Goal: Information Seeking & Learning: Learn about a topic

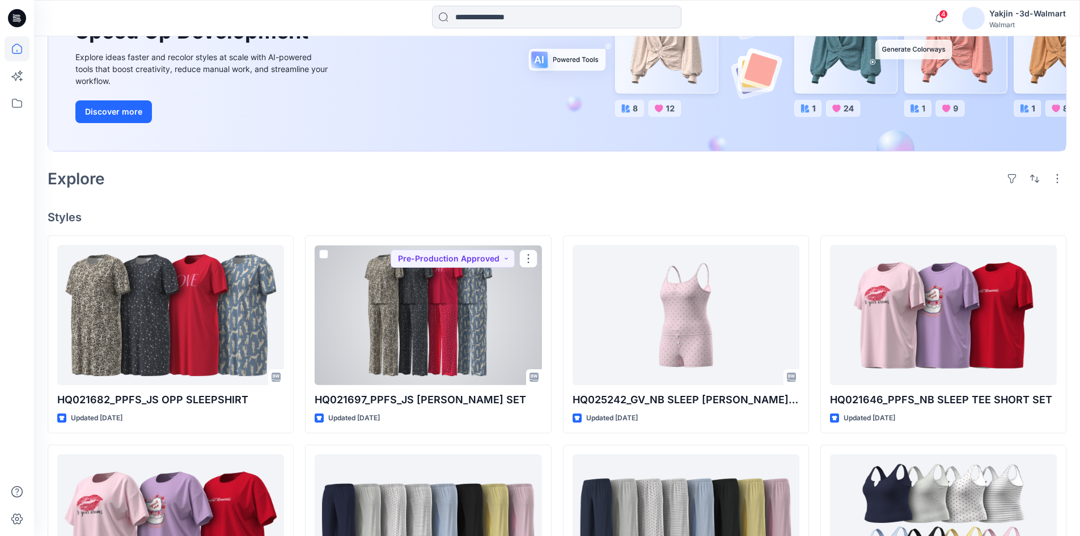
scroll to position [227, 0]
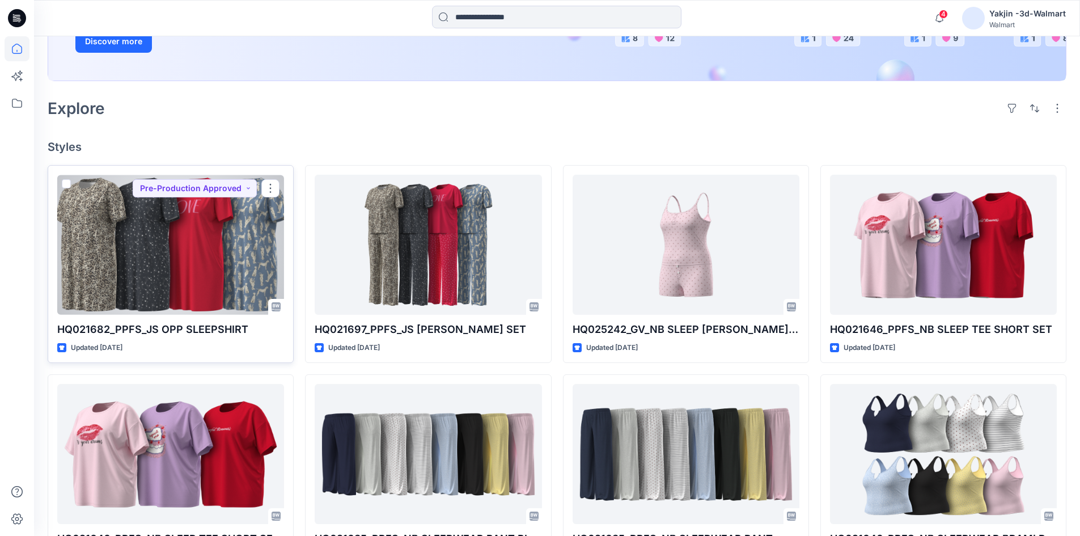
click at [198, 290] on div at bounding box center [170, 245] width 227 height 140
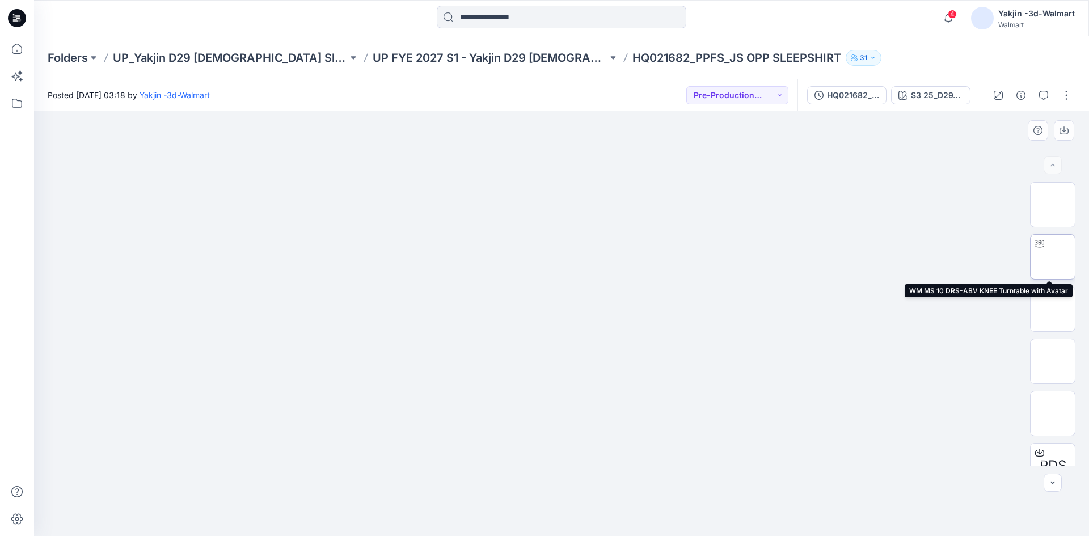
click at [740, 257] on img at bounding box center [1052, 257] width 0 height 0
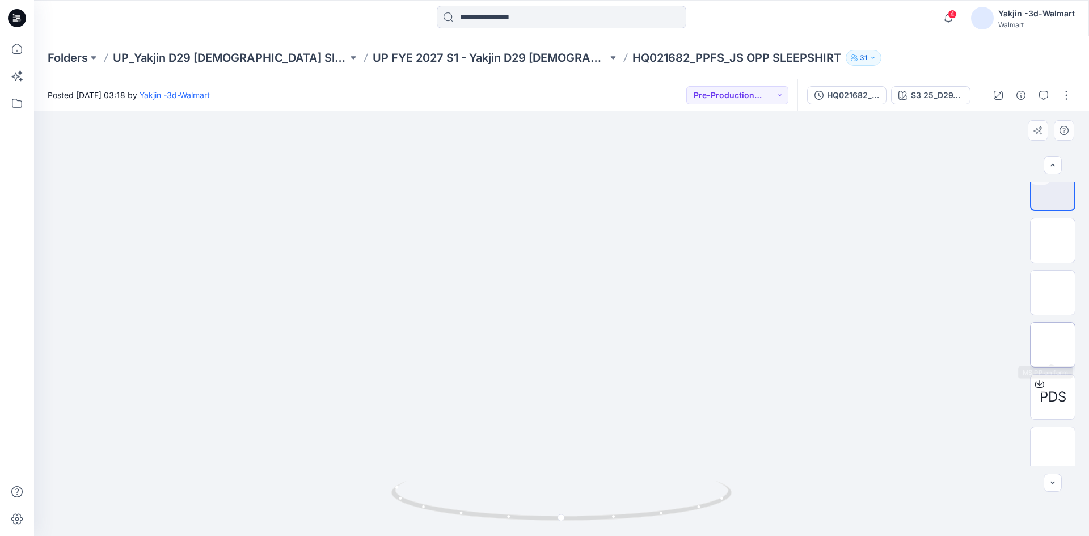
scroll to position [75, 0]
click at [740, 96] on button "button" at bounding box center [1066, 95] width 18 height 18
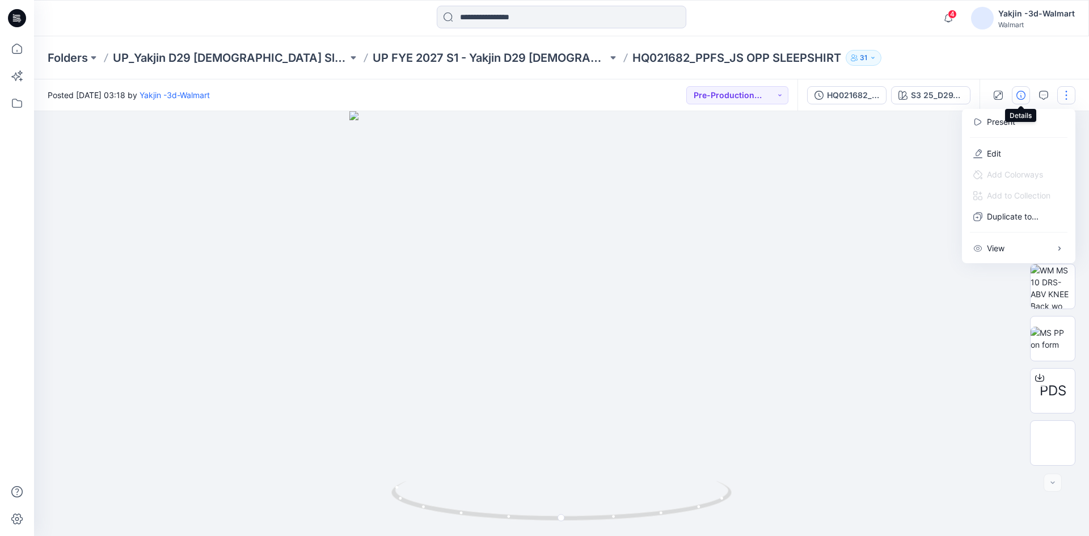
click at [740, 92] on icon "button" at bounding box center [1020, 95] width 9 height 9
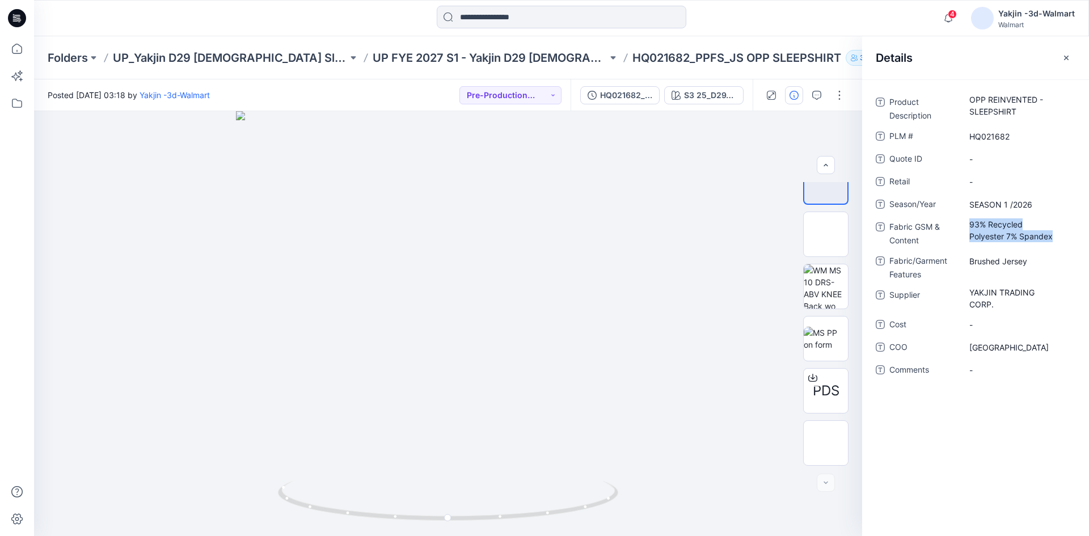
drag, startPoint x: 1056, startPoint y: 234, endPoint x: 967, endPoint y: 217, distance: 90.6
click at [740, 217] on div "Product Description OPP REINVENTED - SLEEPSHIRT PLM # HQ021682 Quote ID - Retai…" at bounding box center [976, 242] width 200 height 299
copy Content "93% Recycled Polyester 7% Spandex"
click at [740, 50] on button "button" at bounding box center [1066, 58] width 18 height 18
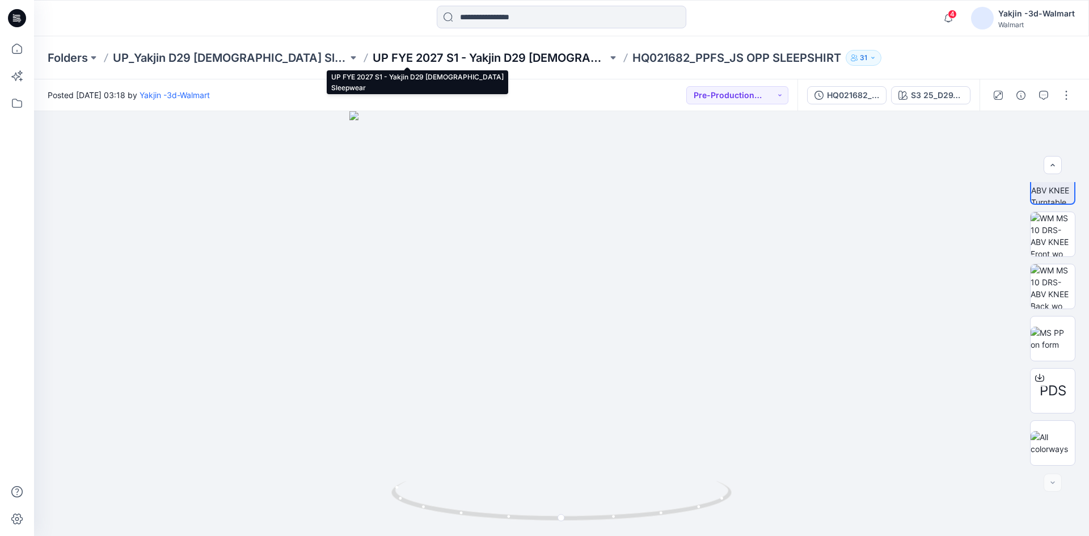
click at [454, 58] on p "UP FYE 2027 S1 - Yakjin D29 [DEMOGRAPHIC_DATA] Sleepwear" at bounding box center [490, 58] width 235 height 16
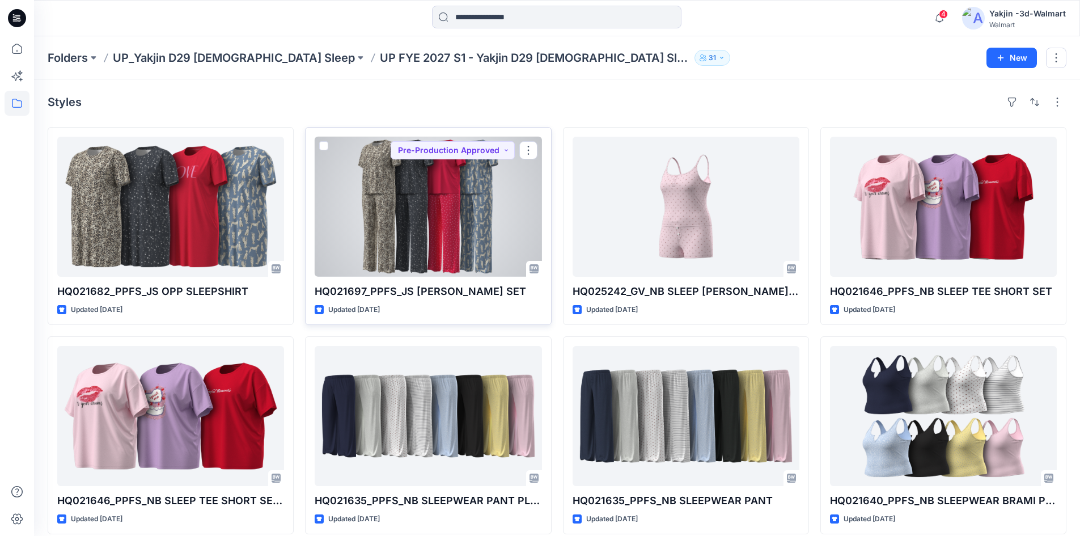
click at [405, 224] on div at bounding box center [428, 207] width 227 height 140
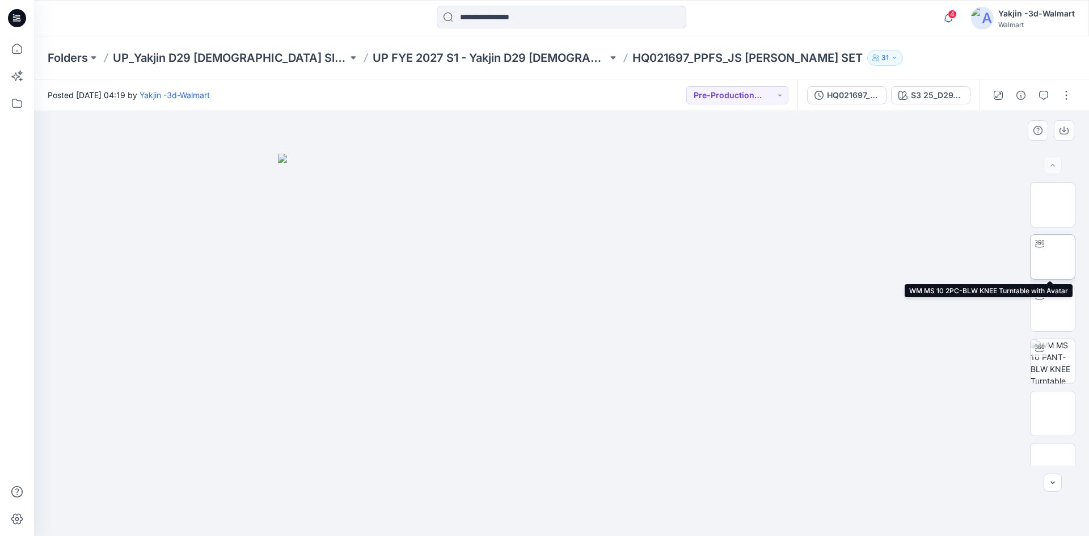
click at [740, 257] on img at bounding box center [1052, 257] width 0 height 0
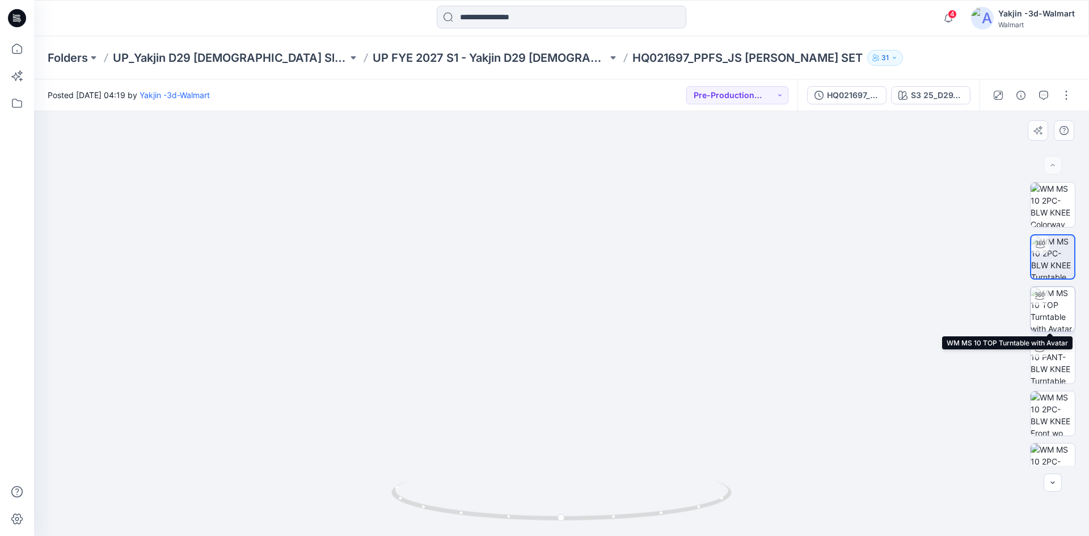
click at [740, 314] on img at bounding box center [1052, 309] width 44 height 44
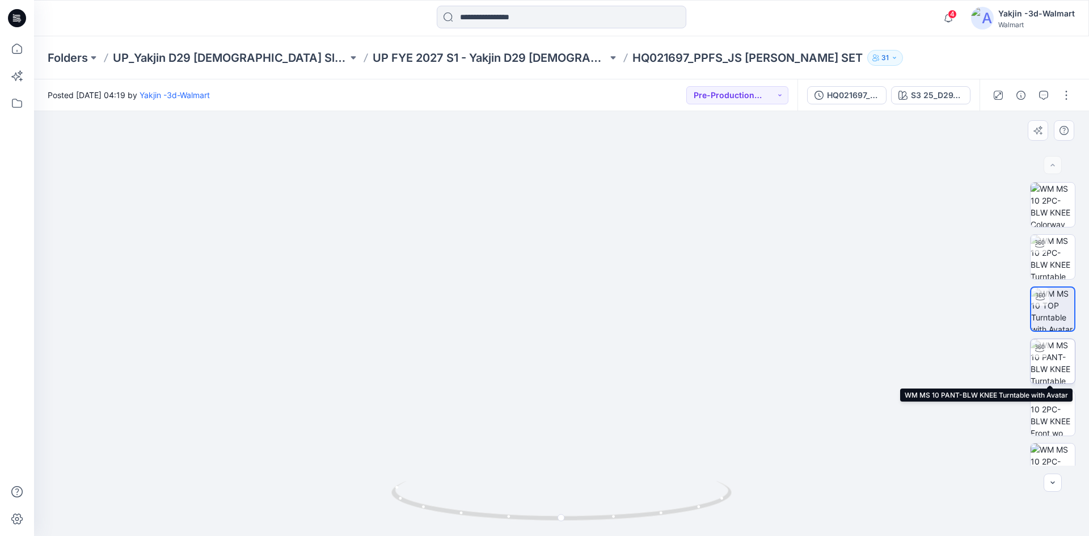
click at [740, 367] on img at bounding box center [1052, 361] width 44 height 44
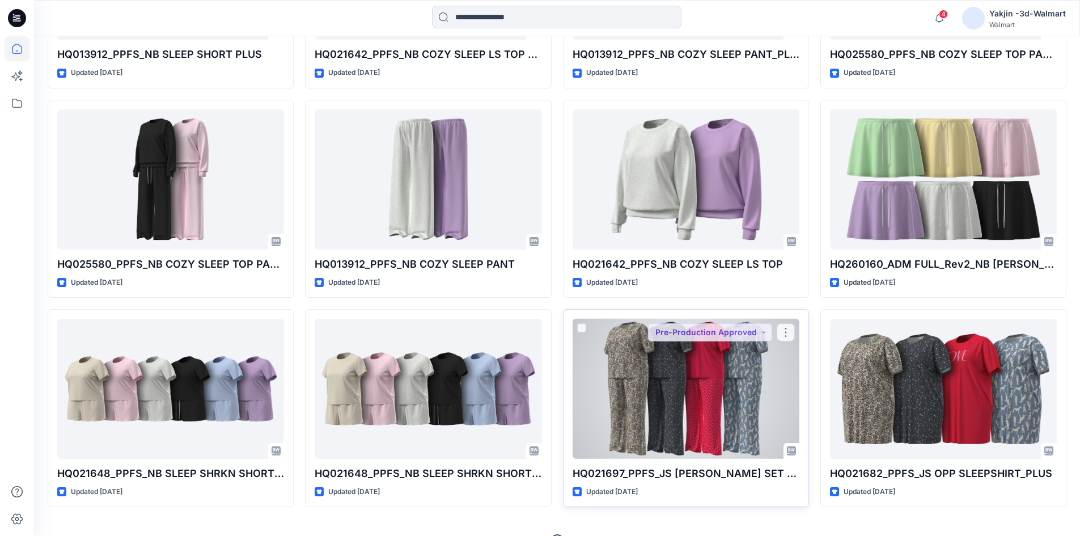
scroll to position [1151, 0]
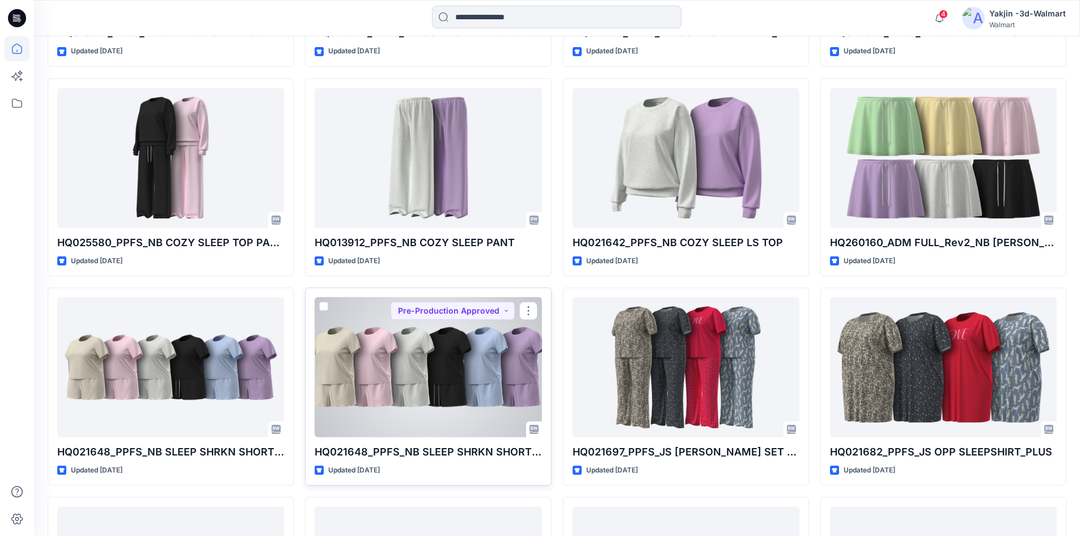
click at [384, 401] on div at bounding box center [428, 367] width 227 height 140
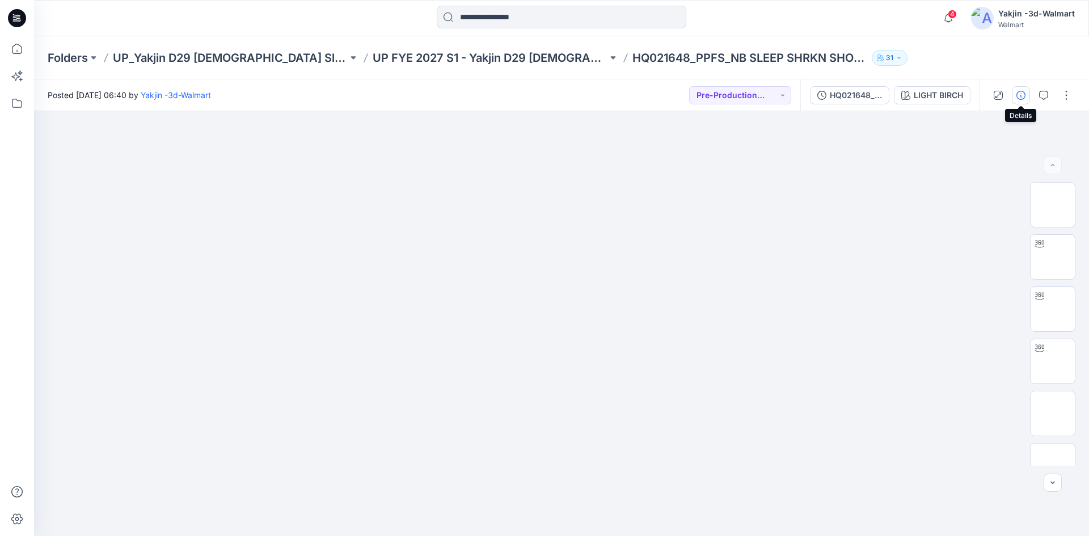
click at [1025, 96] on button "button" at bounding box center [1021, 95] width 18 height 18
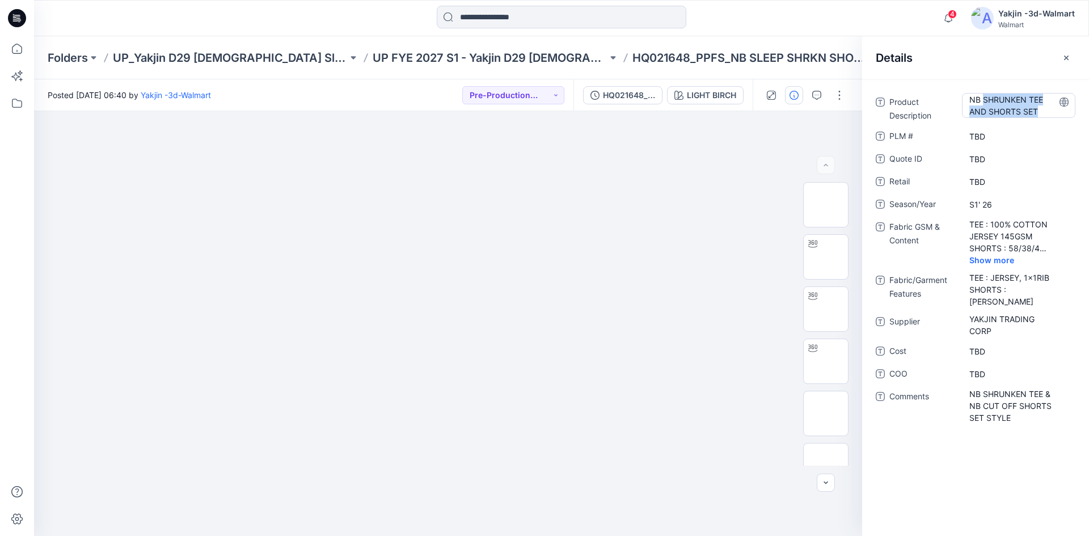
drag, startPoint x: 984, startPoint y: 97, endPoint x: 1042, endPoint y: 115, distance: 60.6
click at [1042, 115] on Description "NB SHRUNKEN TEE AND SHORTS SET" at bounding box center [1018, 106] width 99 height 24
drag, startPoint x: 969, startPoint y: 101, endPoint x: 1055, endPoint y: 128, distance: 90.4
click at [1055, 128] on div "**********" at bounding box center [976, 265] width 200 height 345
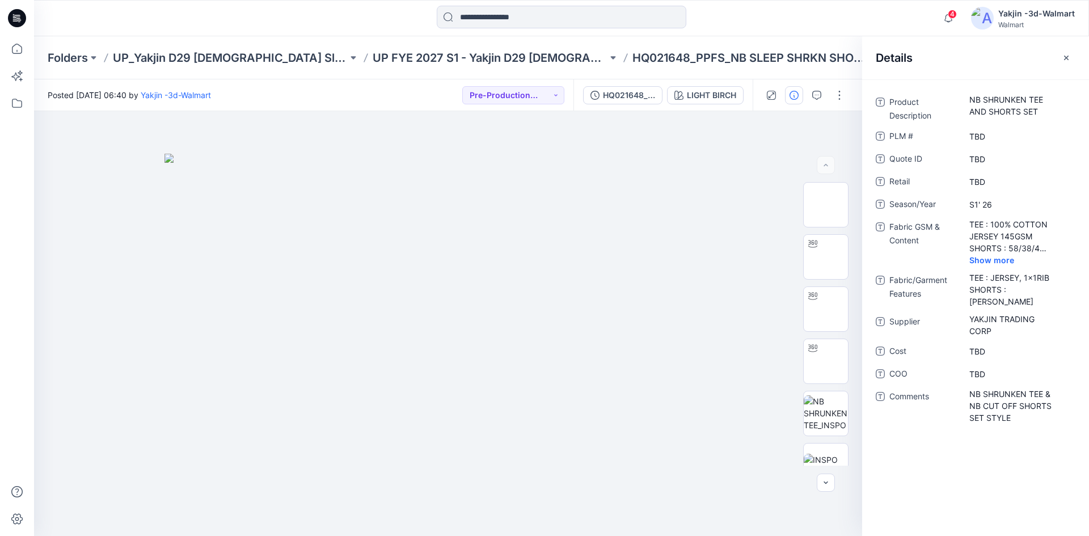
click at [750, 33] on div "4 Notifications Your style HQ025242_GV_NB SLEEP [PERSON_NAME] SET has been upda…" at bounding box center [561, 18] width 1055 height 36
click at [972, 225] on Content "TEE : 100% COTTON JERSEY 145GSM SHORTS : 58/38/4 BCI COTTON, RECYCLED POLY, SPA…" at bounding box center [1018, 236] width 99 height 36
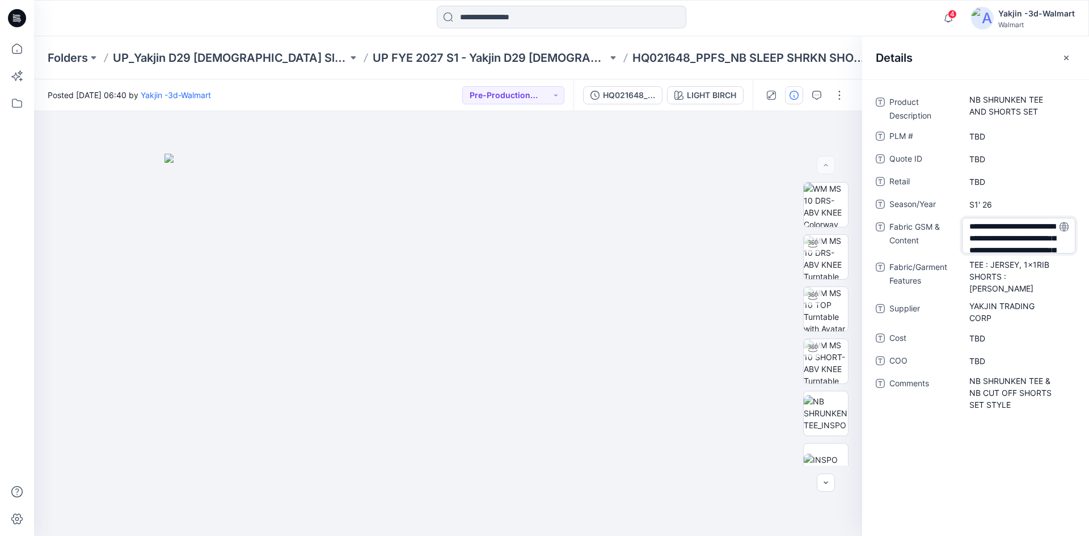
drag, startPoint x: 991, startPoint y: 225, endPoint x: 1036, endPoint y: 240, distance: 47.2
click at [1036, 240] on textarea "**********" at bounding box center [1018, 236] width 113 height 36
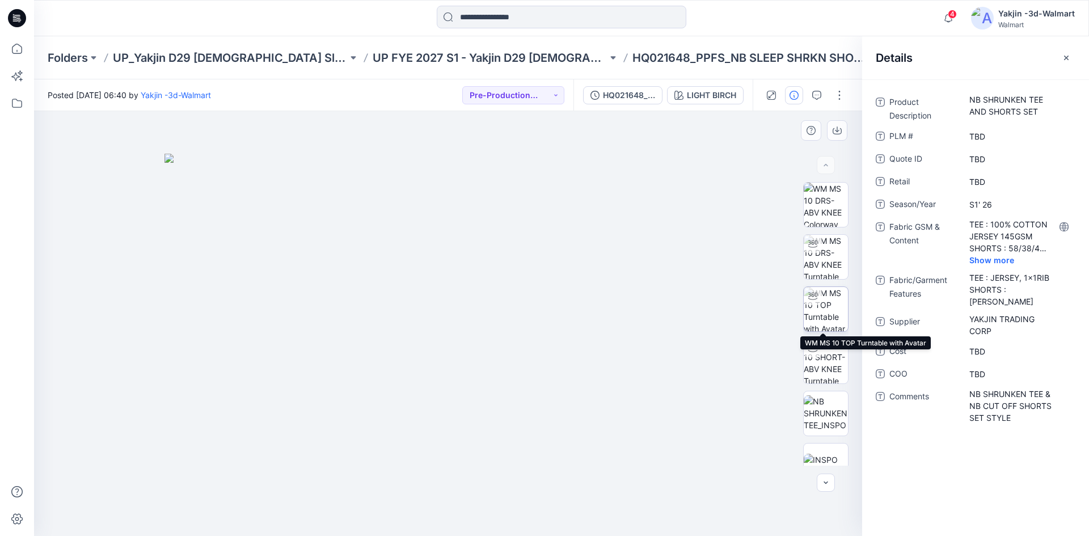
click at [834, 300] on img at bounding box center [826, 309] width 44 height 44
click at [996, 263] on span "Show more" at bounding box center [999, 260] width 60 height 12
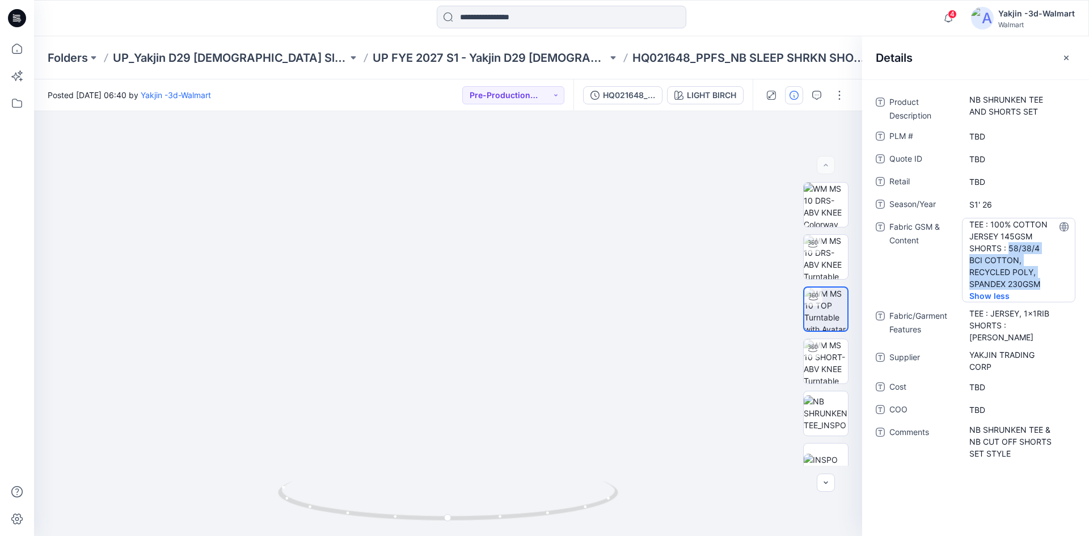
drag, startPoint x: 1007, startPoint y: 247, endPoint x: 1048, endPoint y: 282, distance: 53.9
click at [1048, 282] on Content "TEE : 100% COTTON JERSEY 145GSM SHORTS : 58/38/4 BCI COTTON, RECYCLED POLY, SPA…" at bounding box center [1018, 253] width 99 height 71
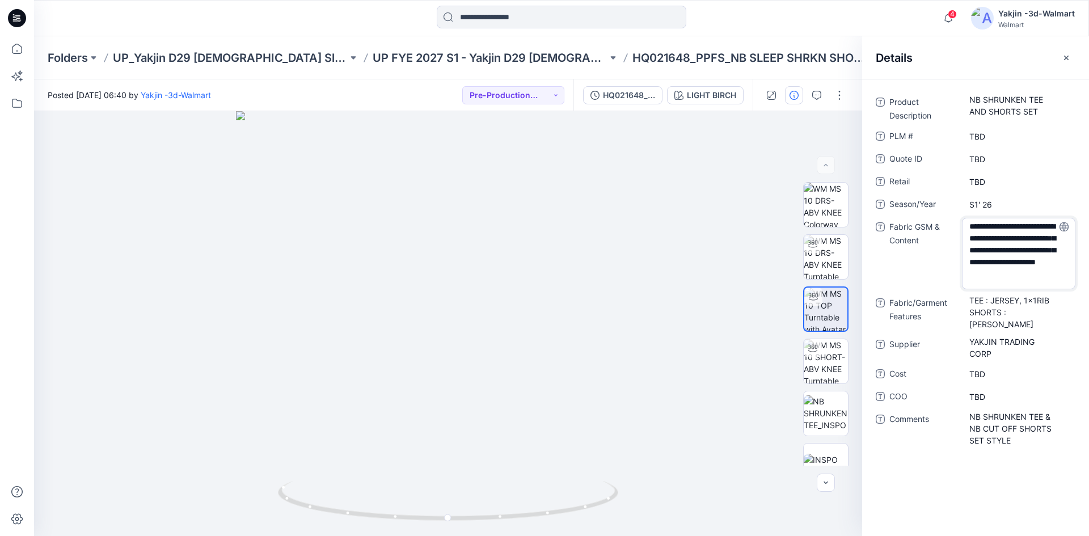
scroll to position [15, 0]
drag, startPoint x: 1009, startPoint y: 251, endPoint x: 1051, endPoint y: 284, distance: 53.7
click at [1051, 284] on textarea "**********" at bounding box center [1018, 253] width 113 height 71
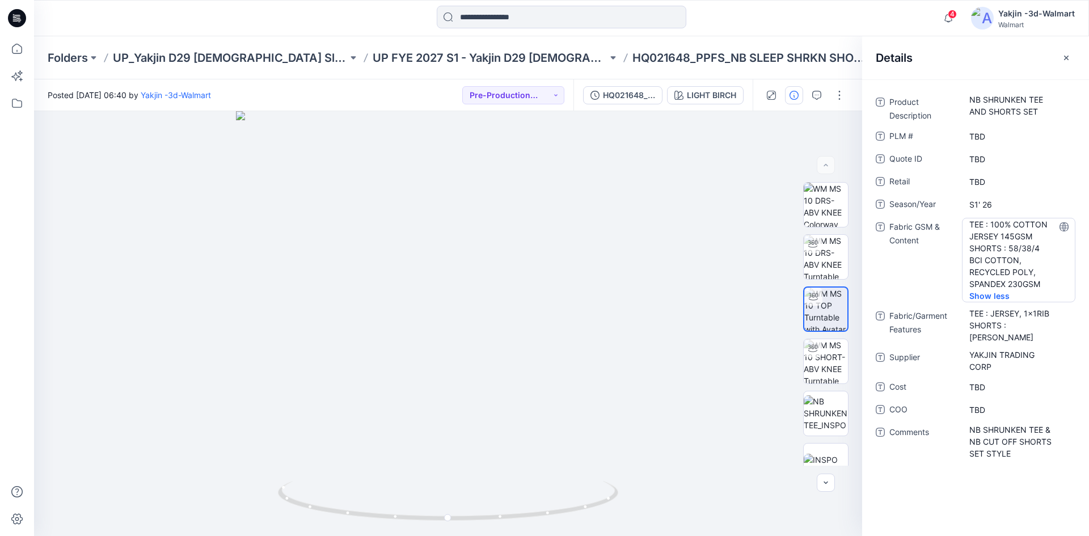
click at [1030, 270] on Content "TEE : 100% COTTON JERSEY 145GSM SHORTS : 58/38/4 BCI COTTON, RECYCLED POLY, SPA…" at bounding box center [1018, 253] width 99 height 71
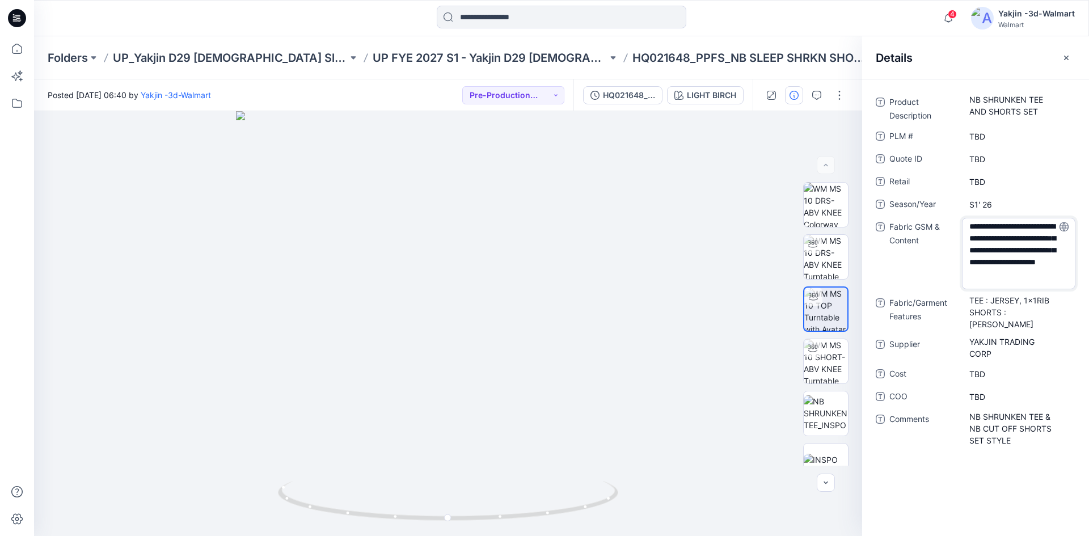
drag, startPoint x: 1009, startPoint y: 252, endPoint x: 1037, endPoint y: 278, distance: 38.1
click at [1037, 278] on textarea "**********" at bounding box center [1018, 253] width 113 height 71
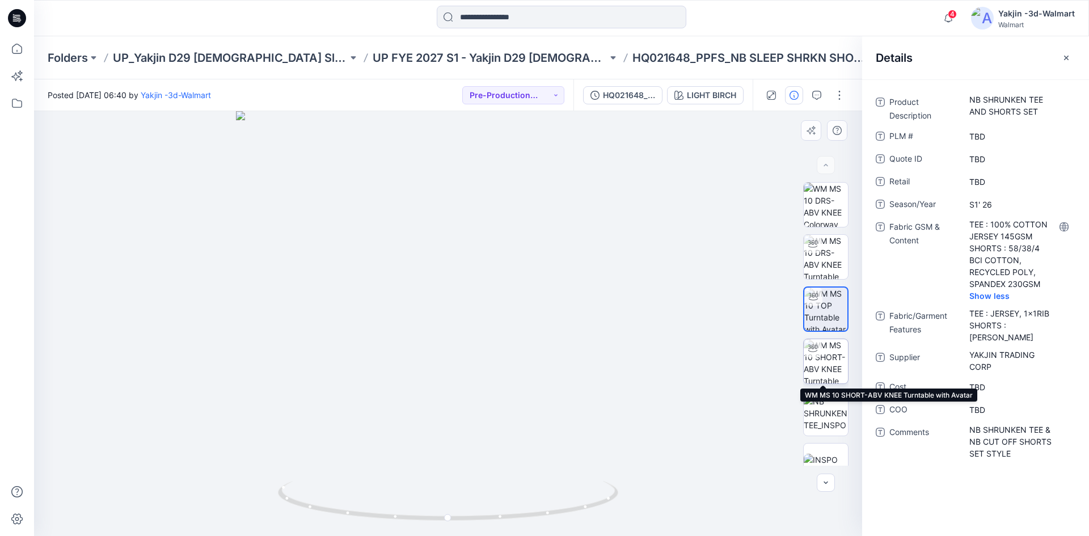
click at [835, 359] on img at bounding box center [826, 361] width 44 height 44
